Goal: Information Seeking & Learning: Learn about a topic

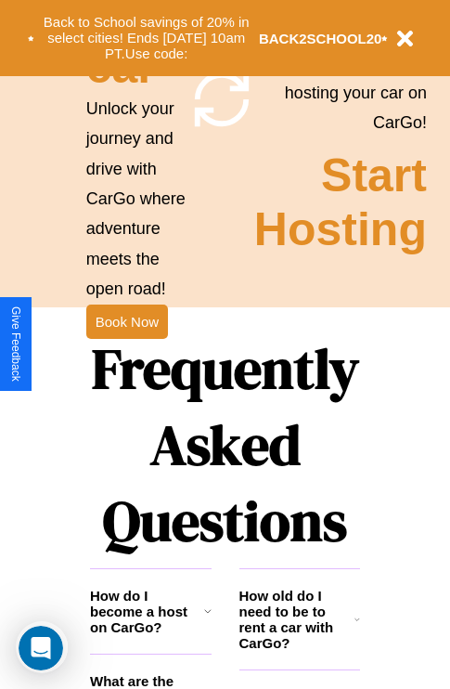
scroll to position [2250, 0]
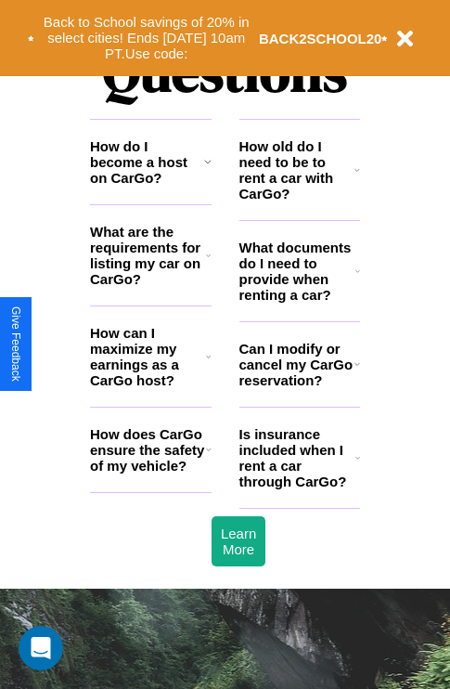
click at [208, 364] on icon at bounding box center [209, 356] width 6 height 15
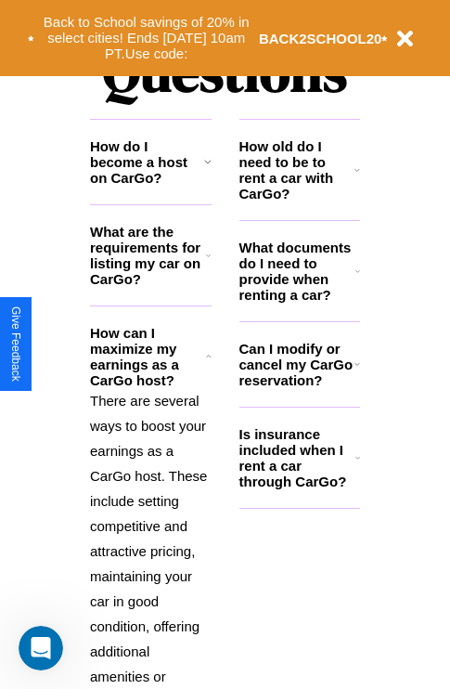
click at [150, 186] on h3 "How do I become a host on CarGo?" at bounding box center [147, 161] width 114 height 47
click at [357, 371] on icon at bounding box center [358, 364] width 6 height 15
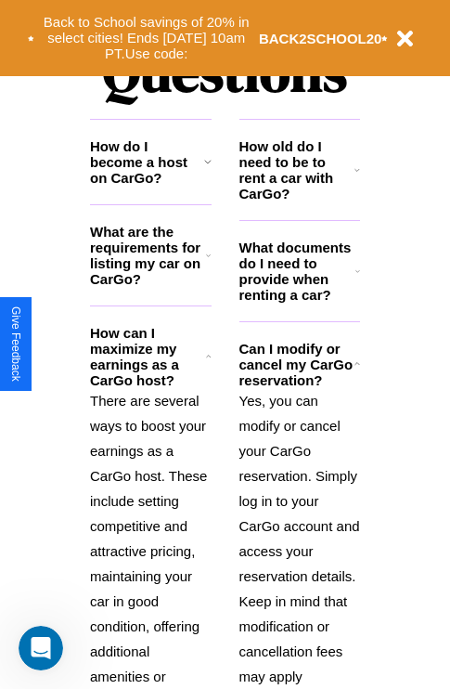
click at [208, 357] on polyline at bounding box center [208, 356] width 5 height 2
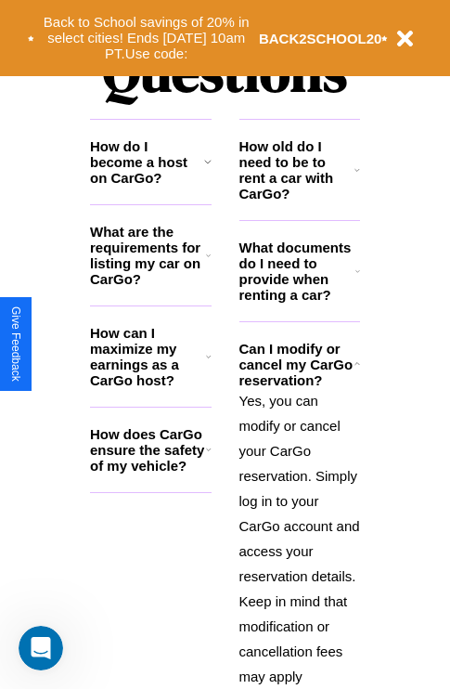
click at [150, 285] on h3 "What are the requirements for listing my car on CarGo?" at bounding box center [148, 255] width 116 height 63
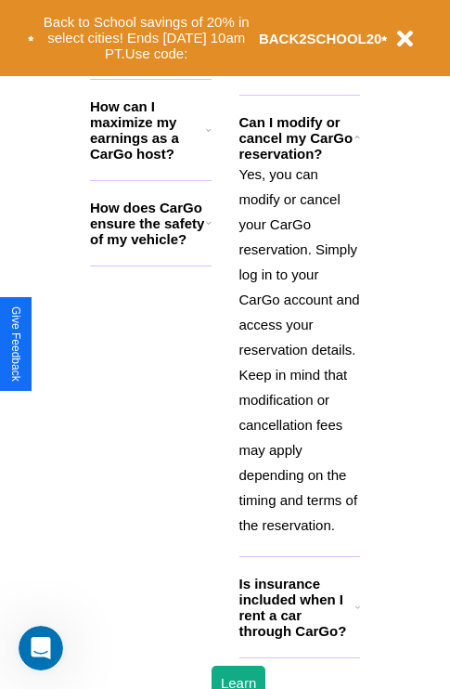
click at [299, 637] on h3 "Is insurance included when I rent a car through CarGo?" at bounding box center [298, 607] width 116 height 63
click at [150, 247] on h3 "How does CarGo ensure the safety of my vehicle?" at bounding box center [148, 223] width 116 height 47
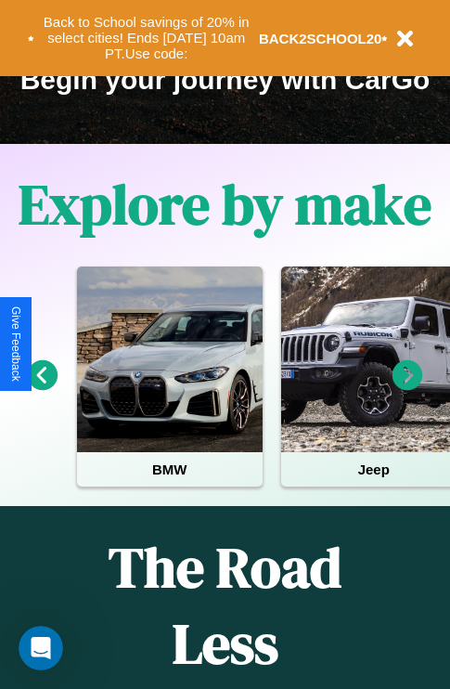
scroll to position [286, 0]
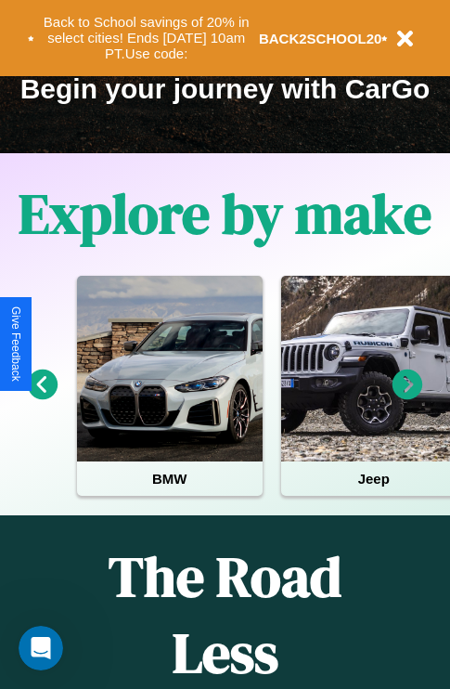
click at [42, 397] on icon at bounding box center [43, 385] width 31 height 31
